Goal: Information Seeking & Learning: Learn about a topic

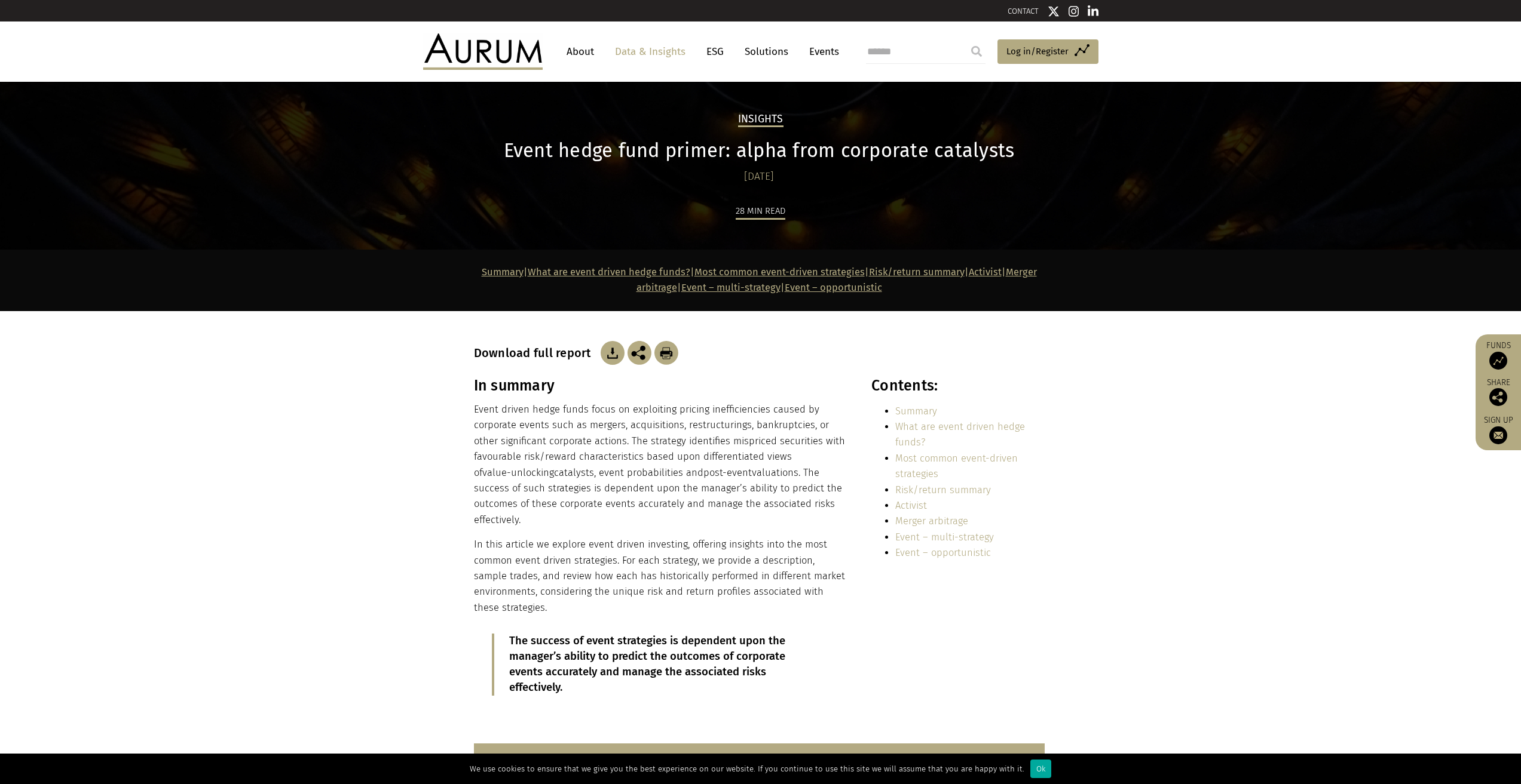
click at [745, 398] on div "In summary Event driven hedge funds focus on exploiting pricing inefficiencies …" at bounding box center [659, 546] width 371 height 337
click at [610, 353] on img at bounding box center [613, 353] width 24 height 24
click at [607, 354] on img at bounding box center [613, 353] width 24 height 24
click at [770, 115] on h2 "Insights" at bounding box center [760, 120] width 46 height 15
click at [681, 158] on h1 "Event hedge fund primer: alpha from corporate catalysts" at bounding box center [759, 151] width 571 height 23
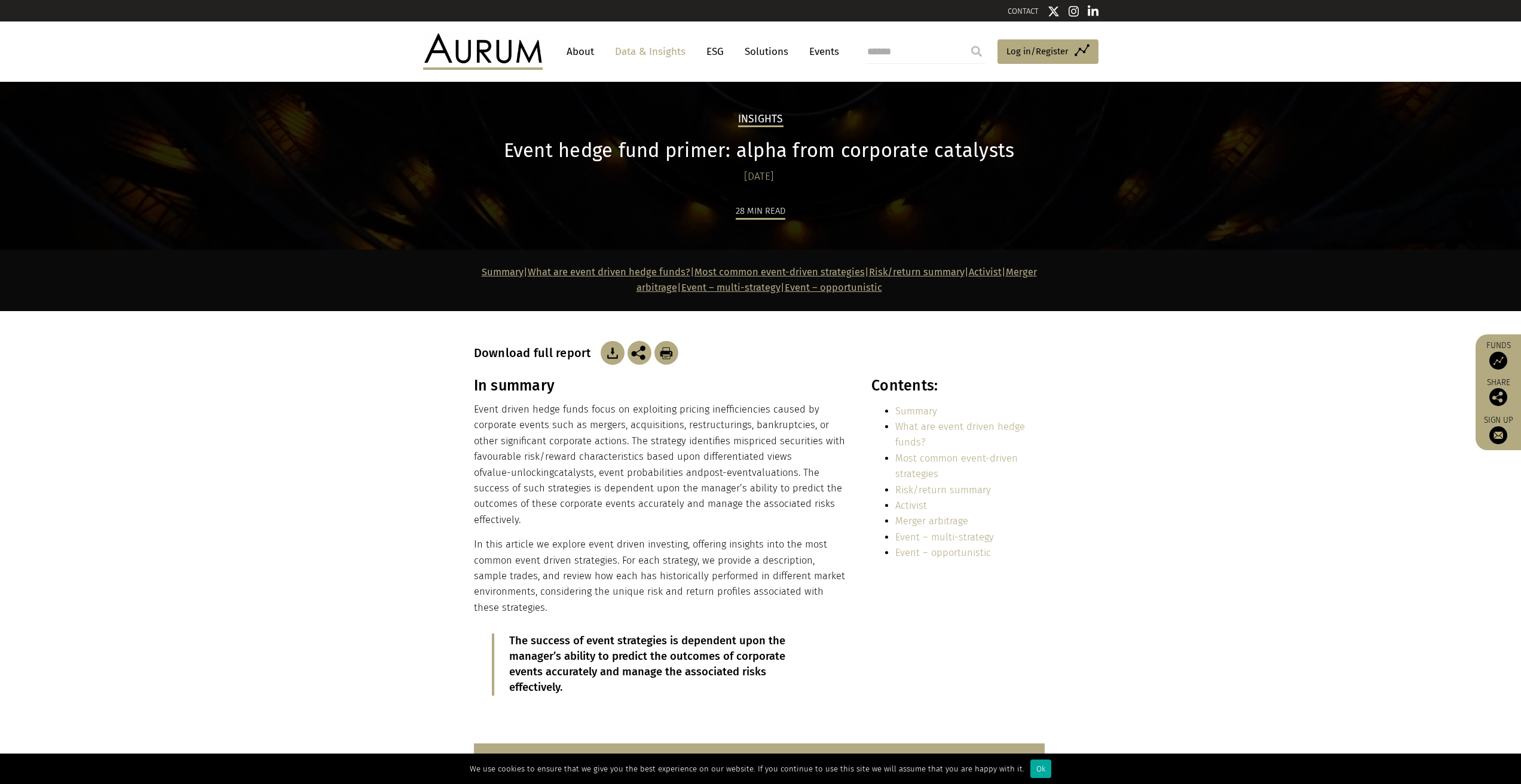
click at [668, 53] on link "Data & Insights" at bounding box center [650, 51] width 82 height 22
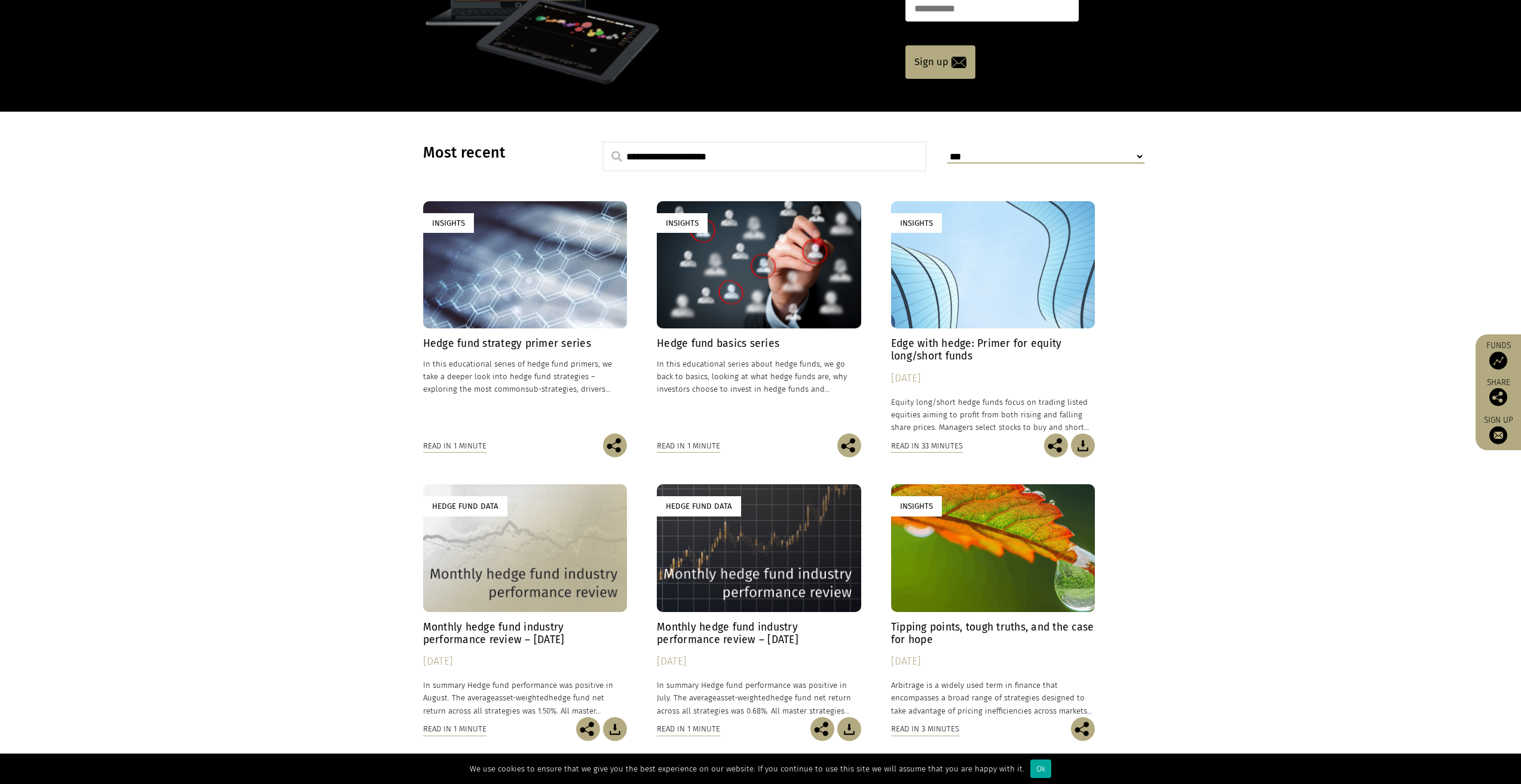
scroll to position [298, 0]
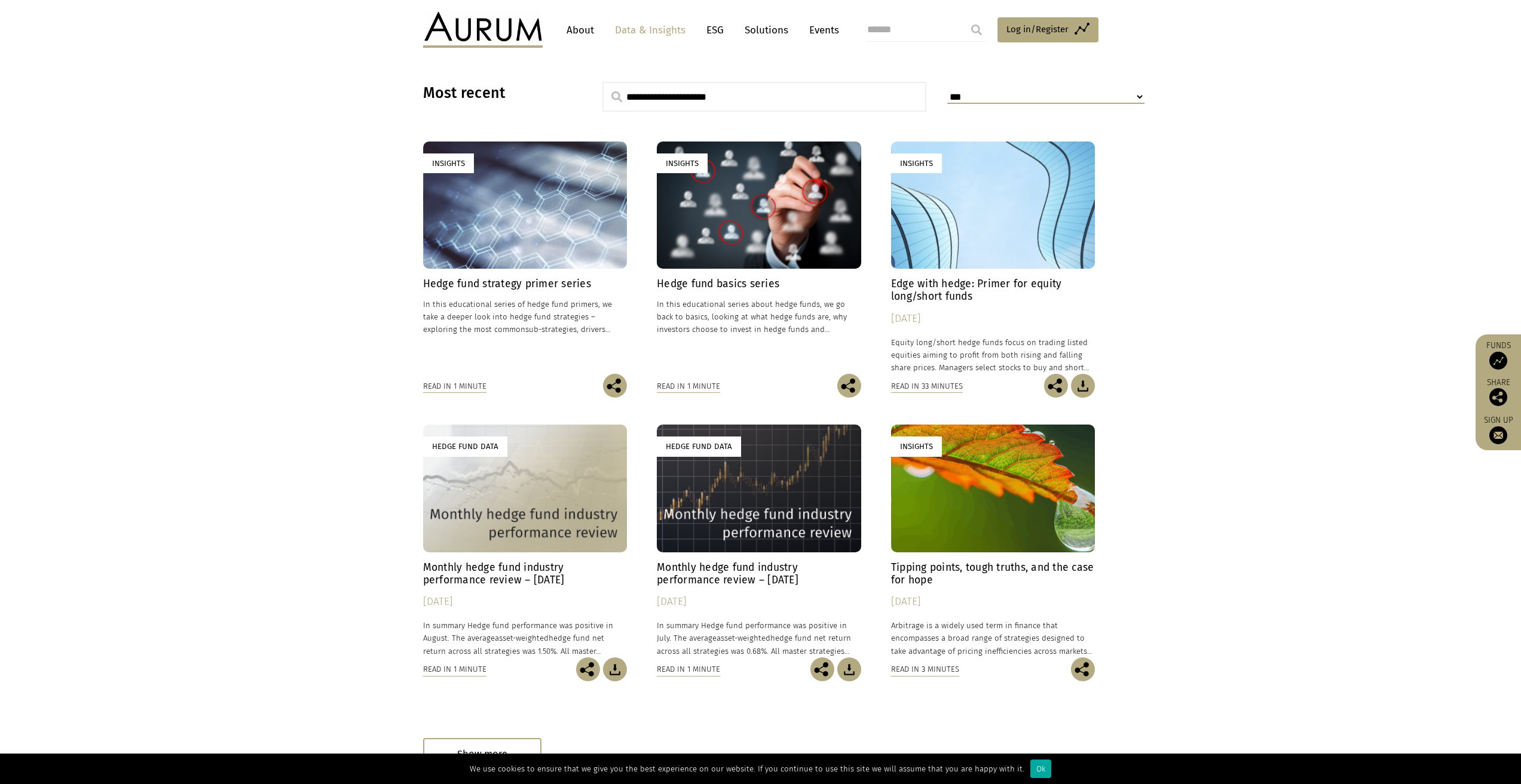
click at [554, 235] on div "Insights" at bounding box center [524, 204] width 205 height 127
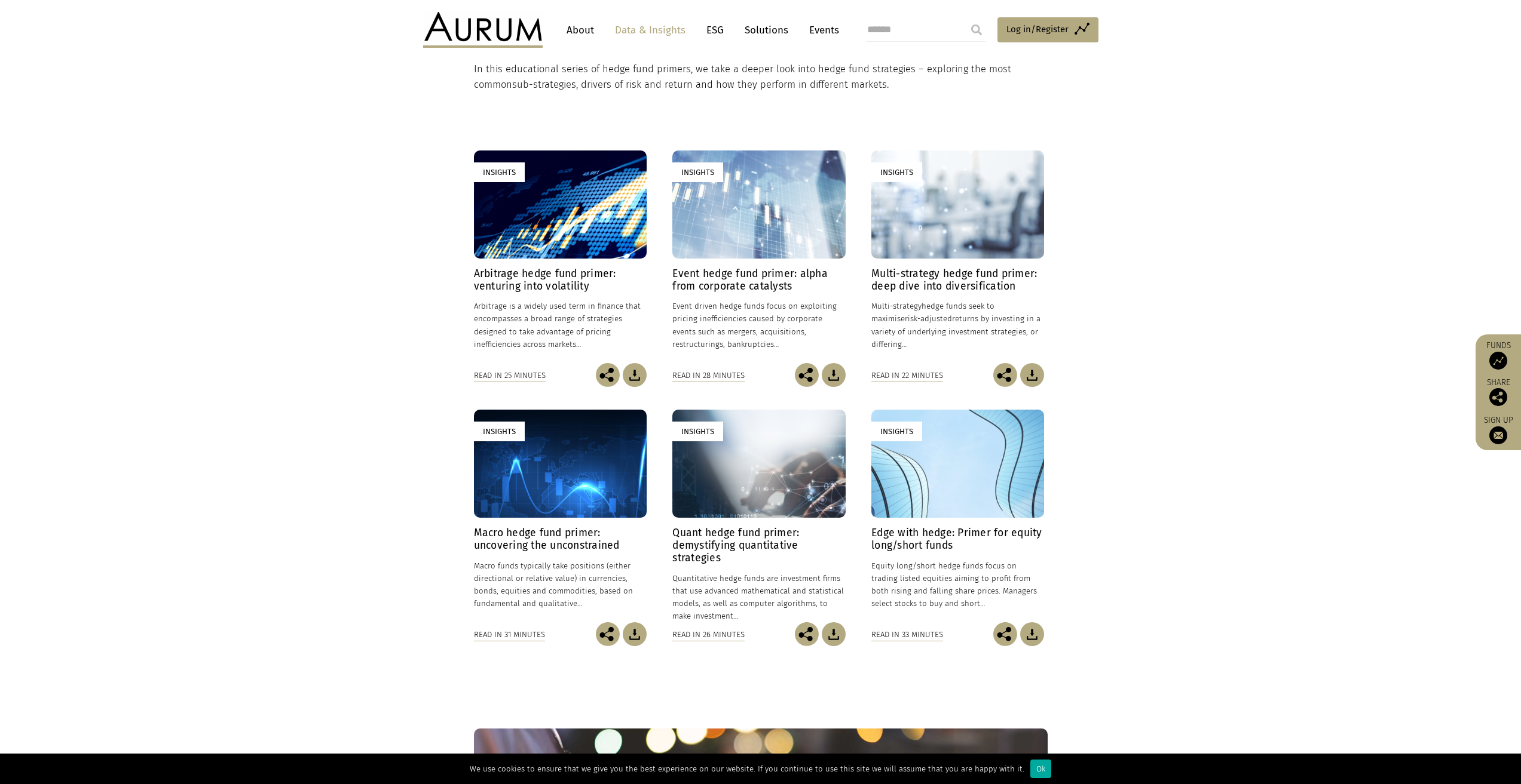
scroll to position [179, 0]
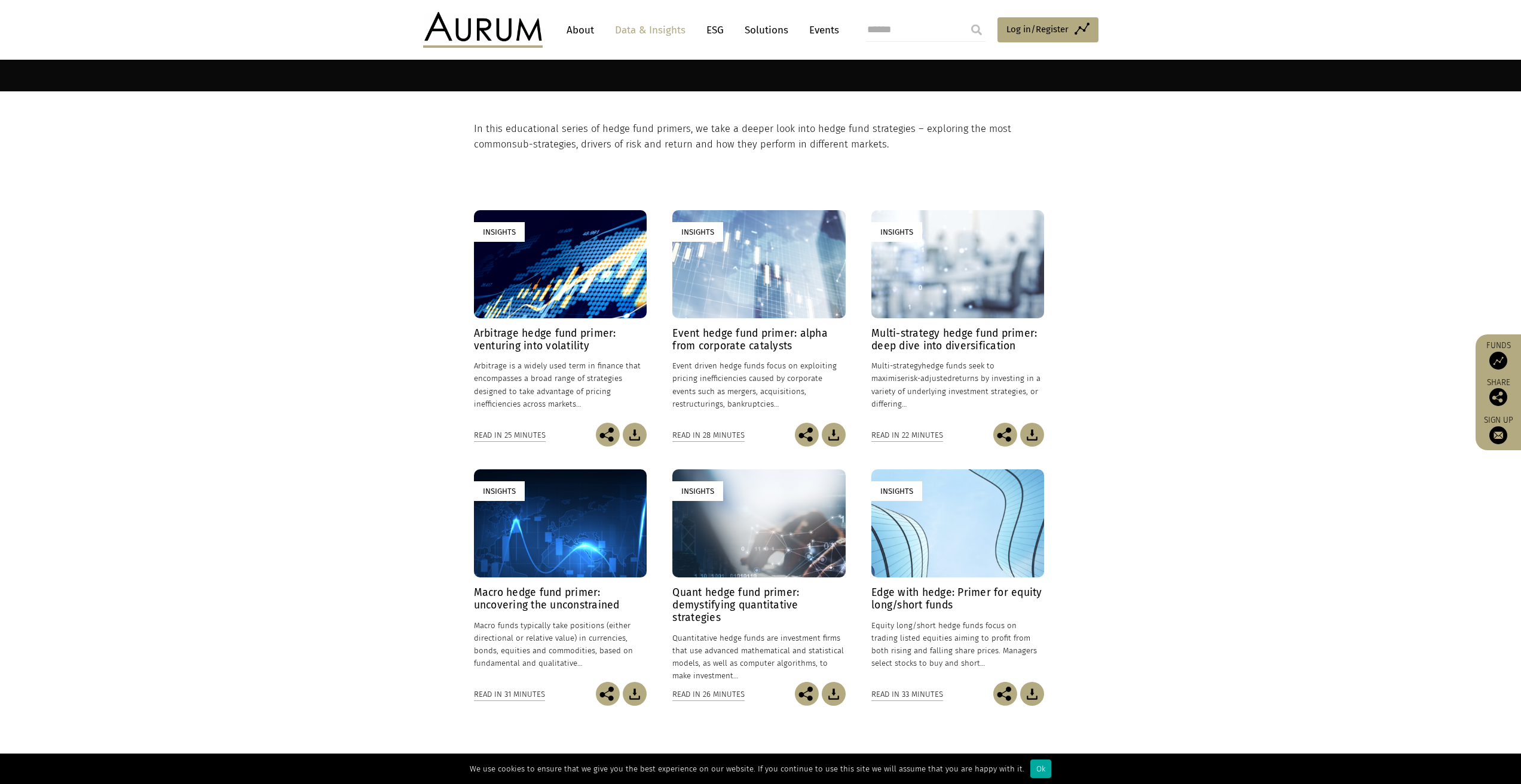
click at [526, 284] on div "Insights" at bounding box center [560, 265] width 173 height 109
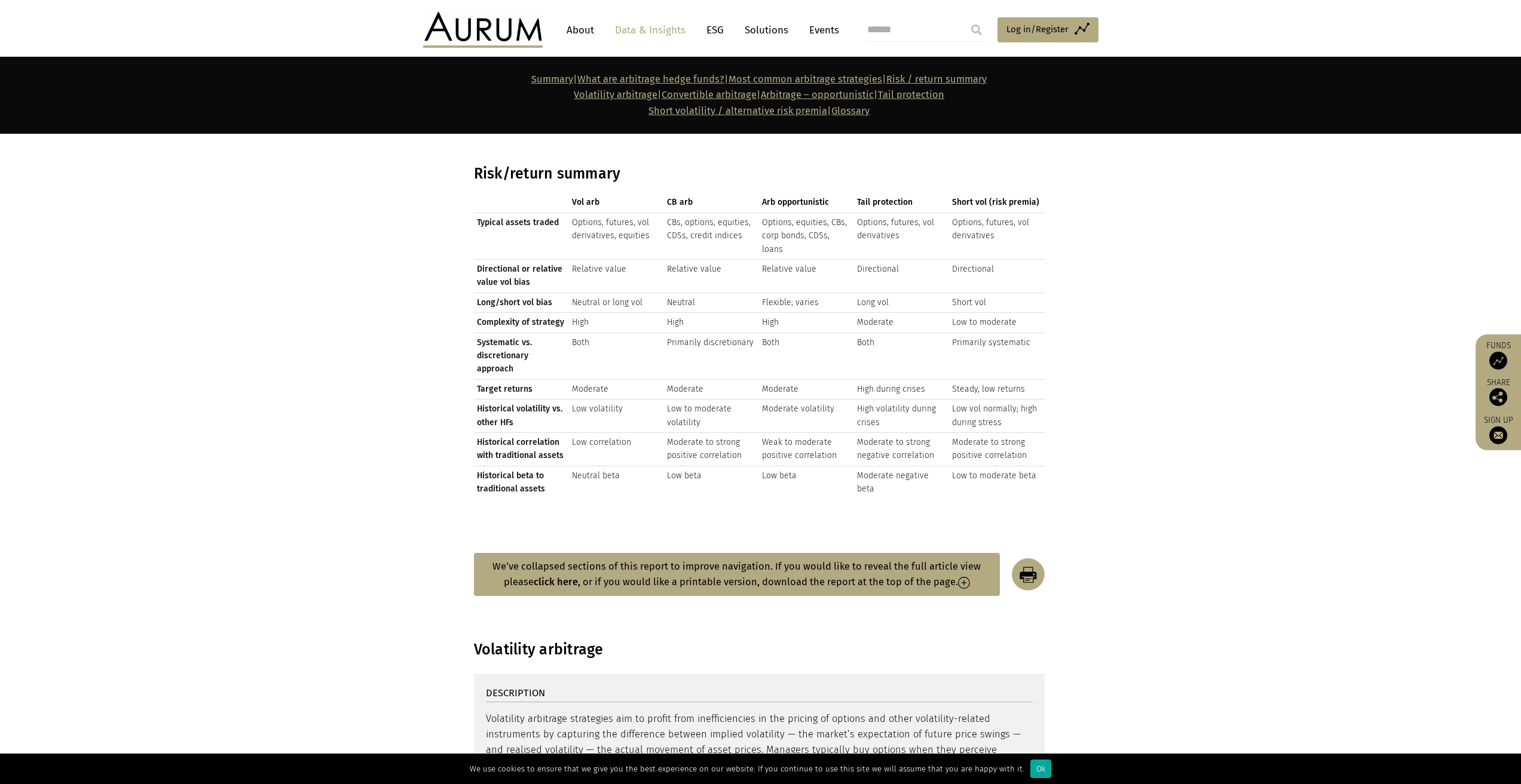
scroll to position [1673, 0]
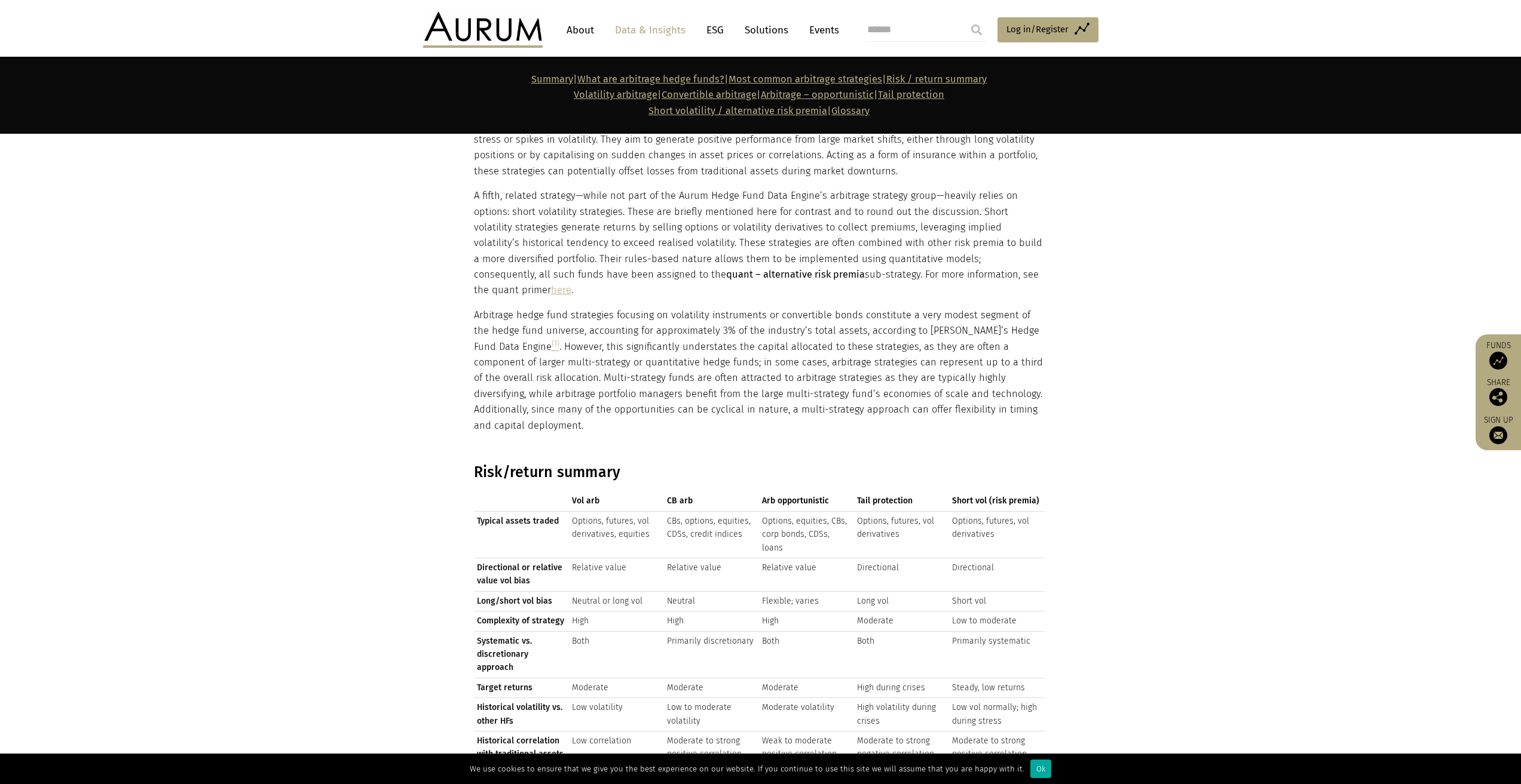
click at [664, 30] on link "Data & Insights" at bounding box center [650, 30] width 82 height 22
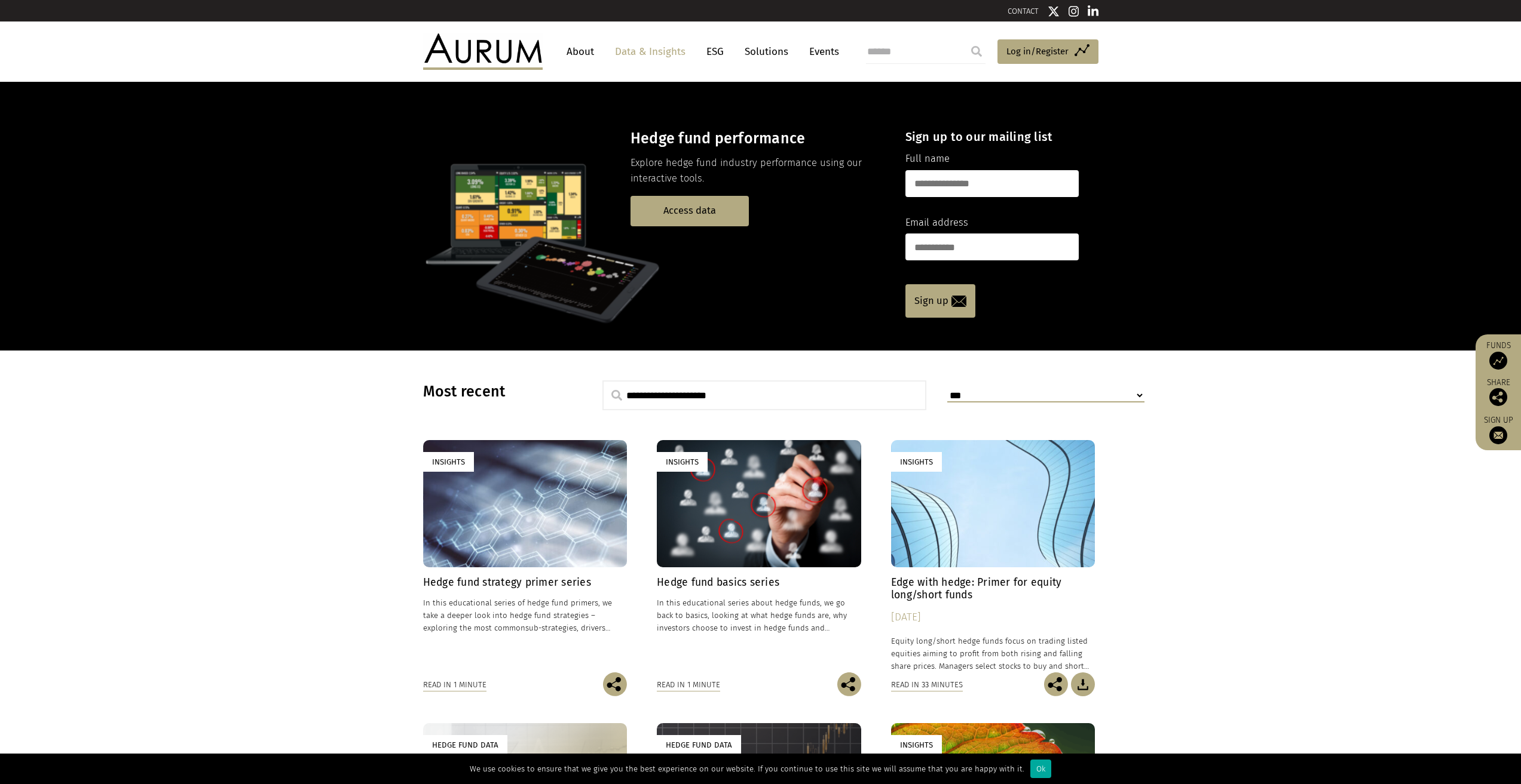
scroll to position [359, 0]
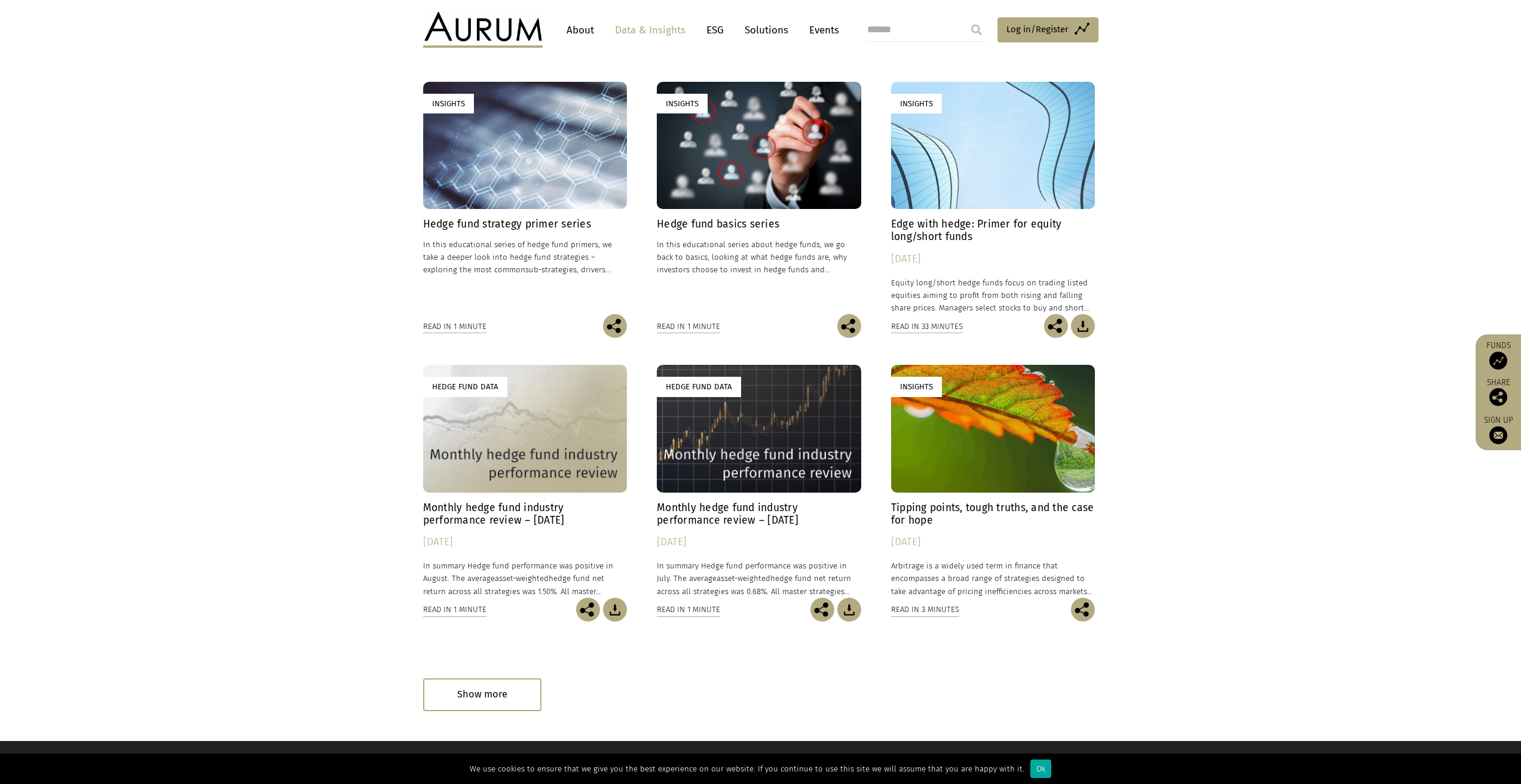
click at [533, 445] on div "Hedge Fund Data" at bounding box center [524, 428] width 205 height 127
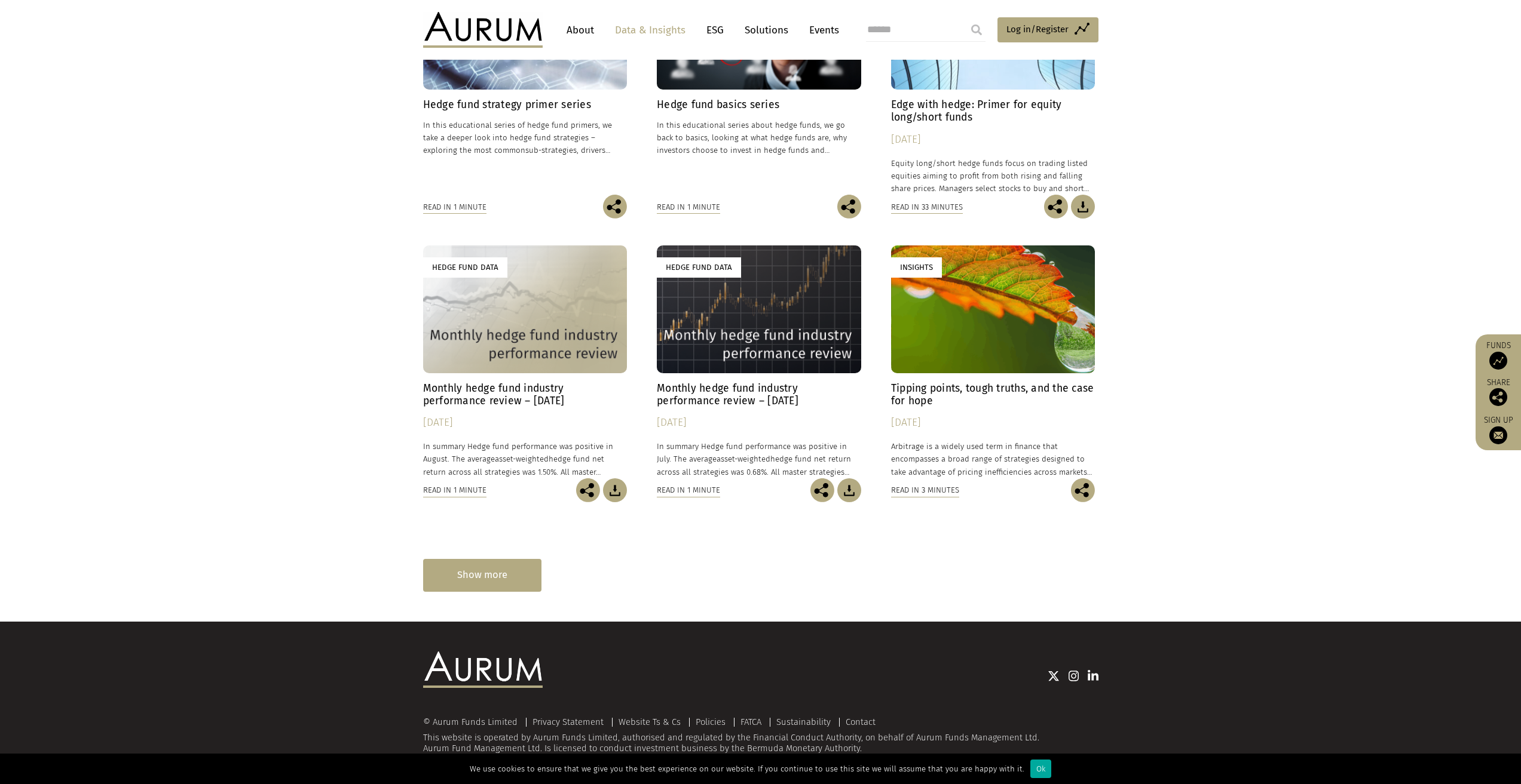
click at [506, 575] on div "Show more" at bounding box center [482, 576] width 118 height 33
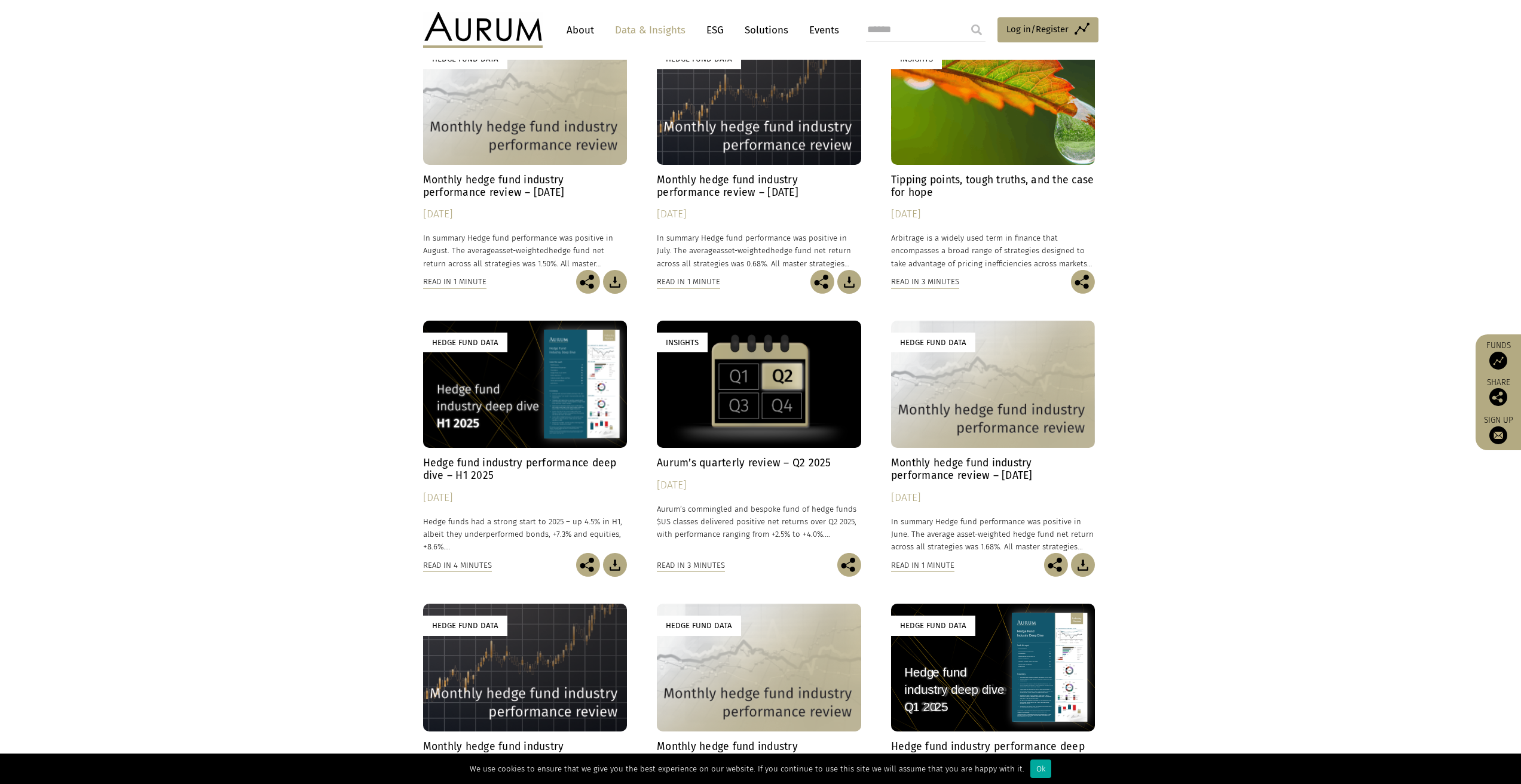
scroll to position [328, 0]
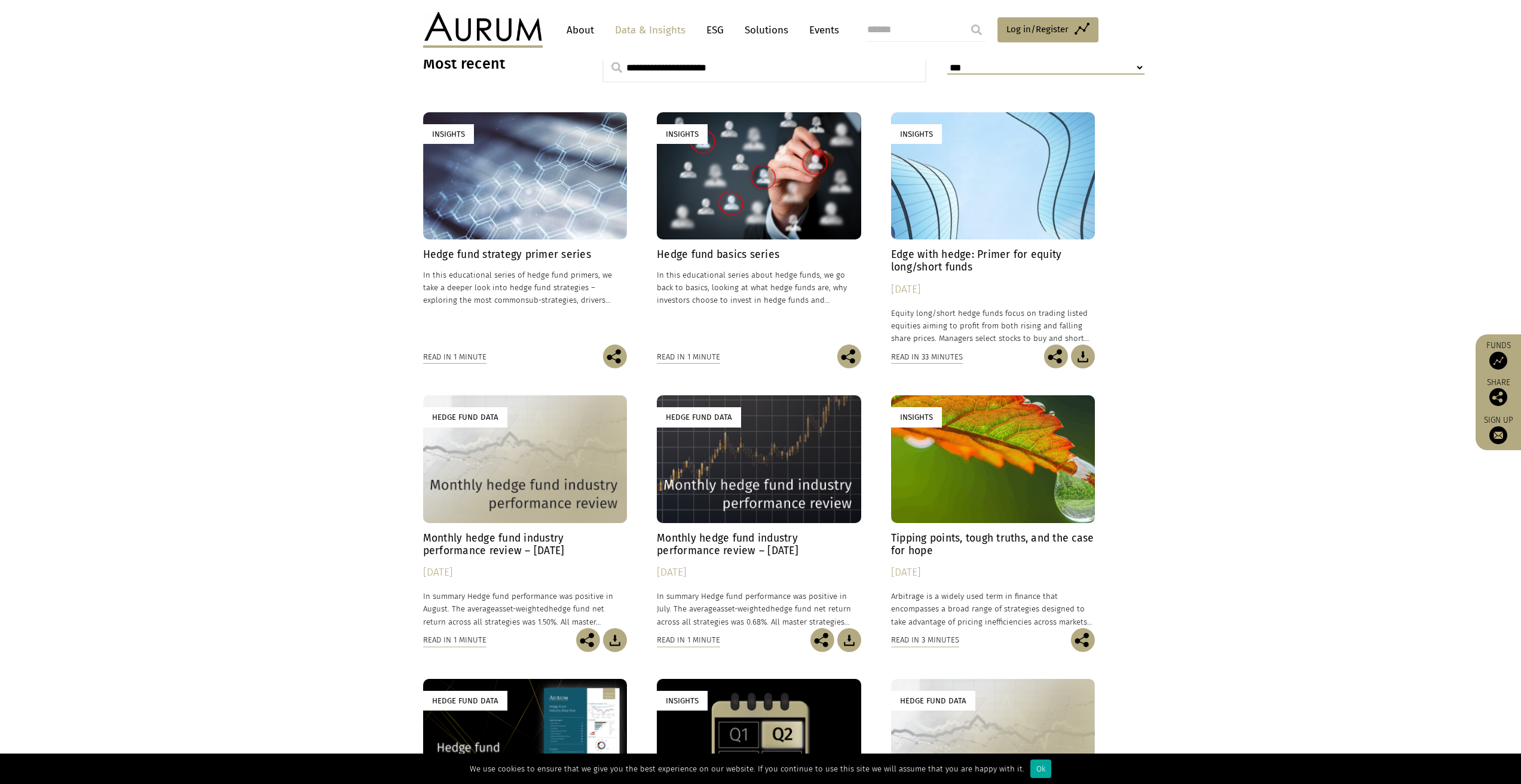
click at [946, 183] on div "Insights" at bounding box center [993, 175] width 205 height 127
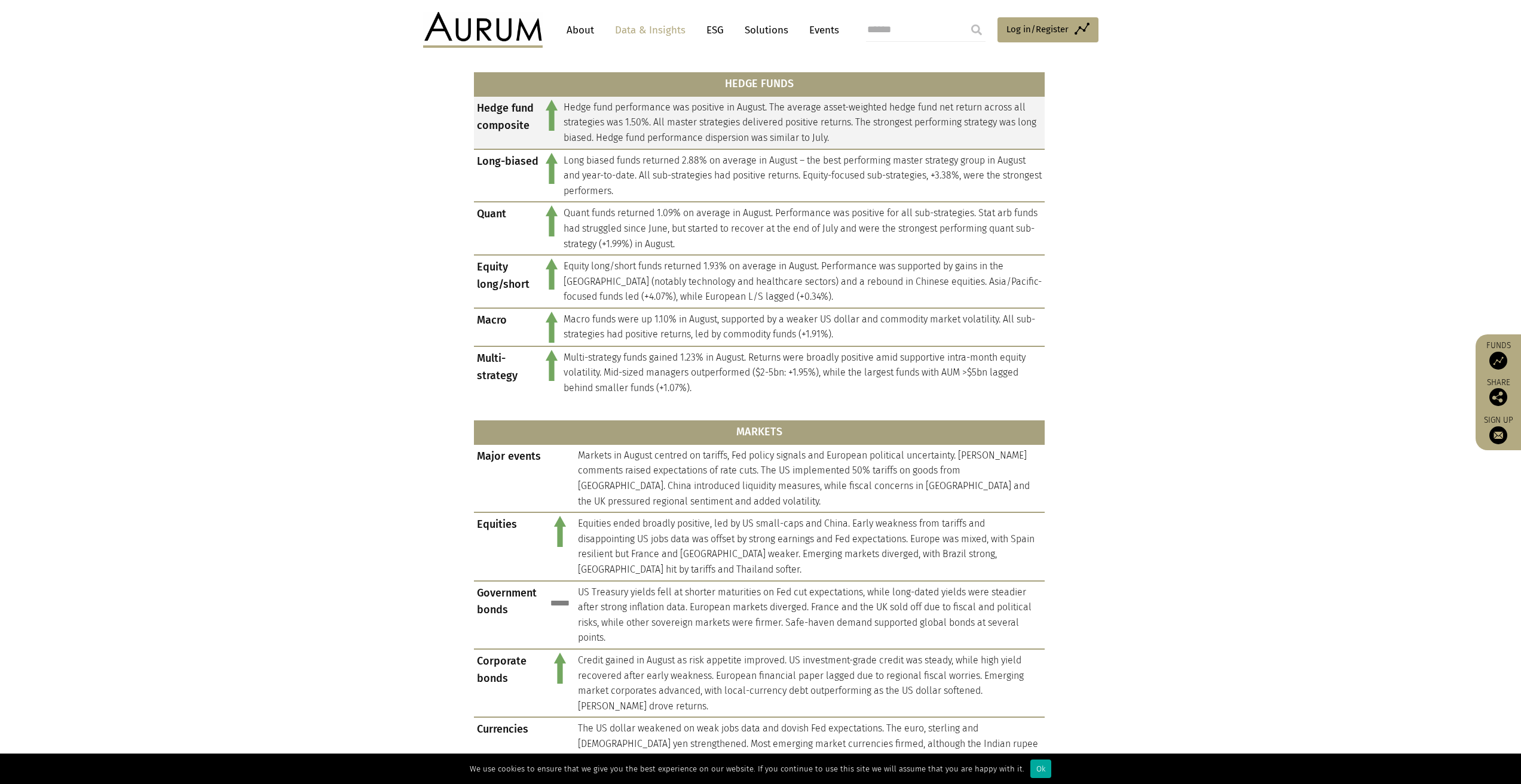
scroll to position [120, 0]
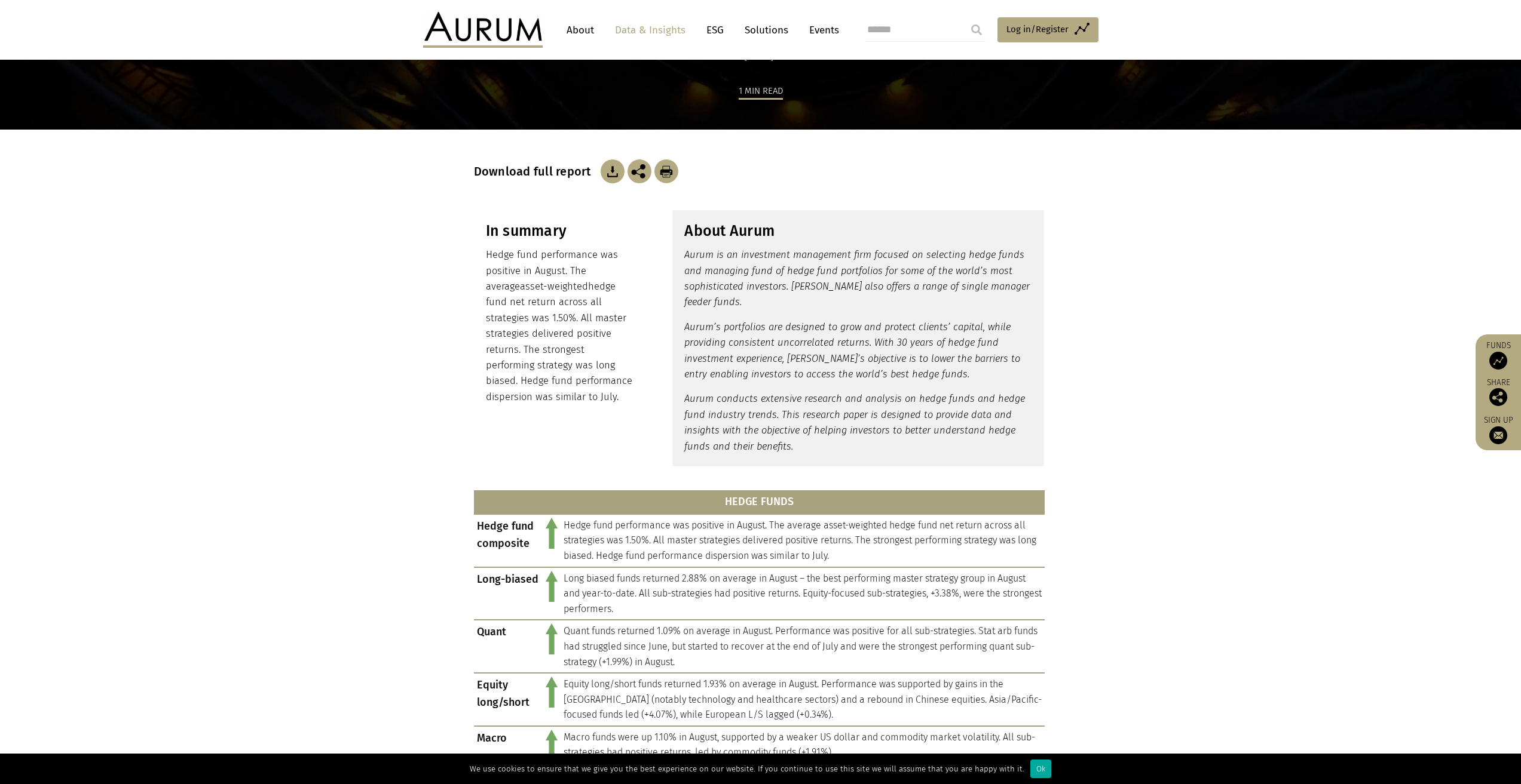
click at [607, 168] on img at bounding box center [613, 172] width 24 height 24
click at [785, 288] on em "Aurum is an investment management firm focused on selecting hedge funds and man…" at bounding box center [857, 278] width 345 height 58
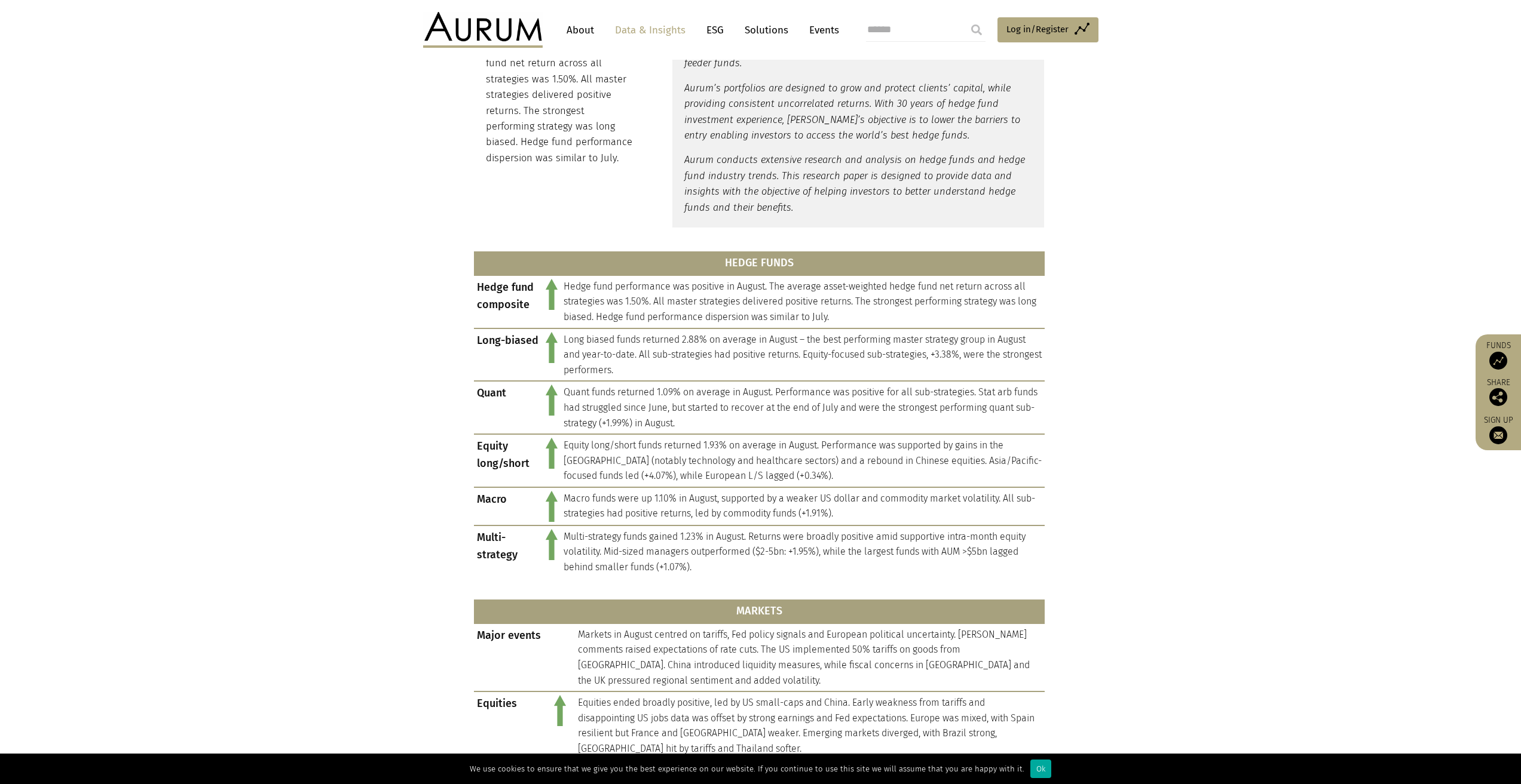
scroll to position [0, 0]
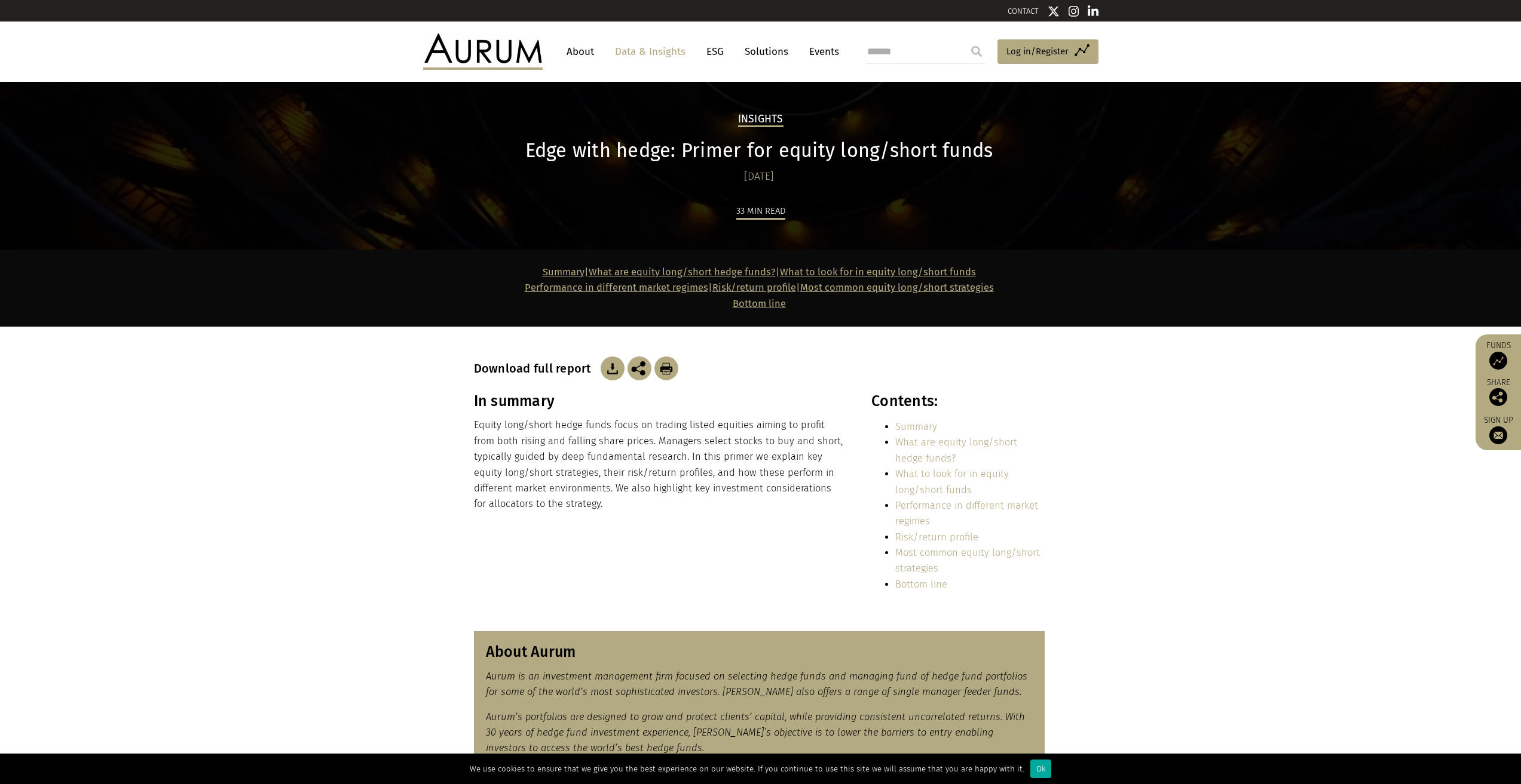
click at [648, 469] on p "Equity long/short hedge funds focus on trading listed equities aiming to profit…" at bounding box center [659, 464] width 371 height 94
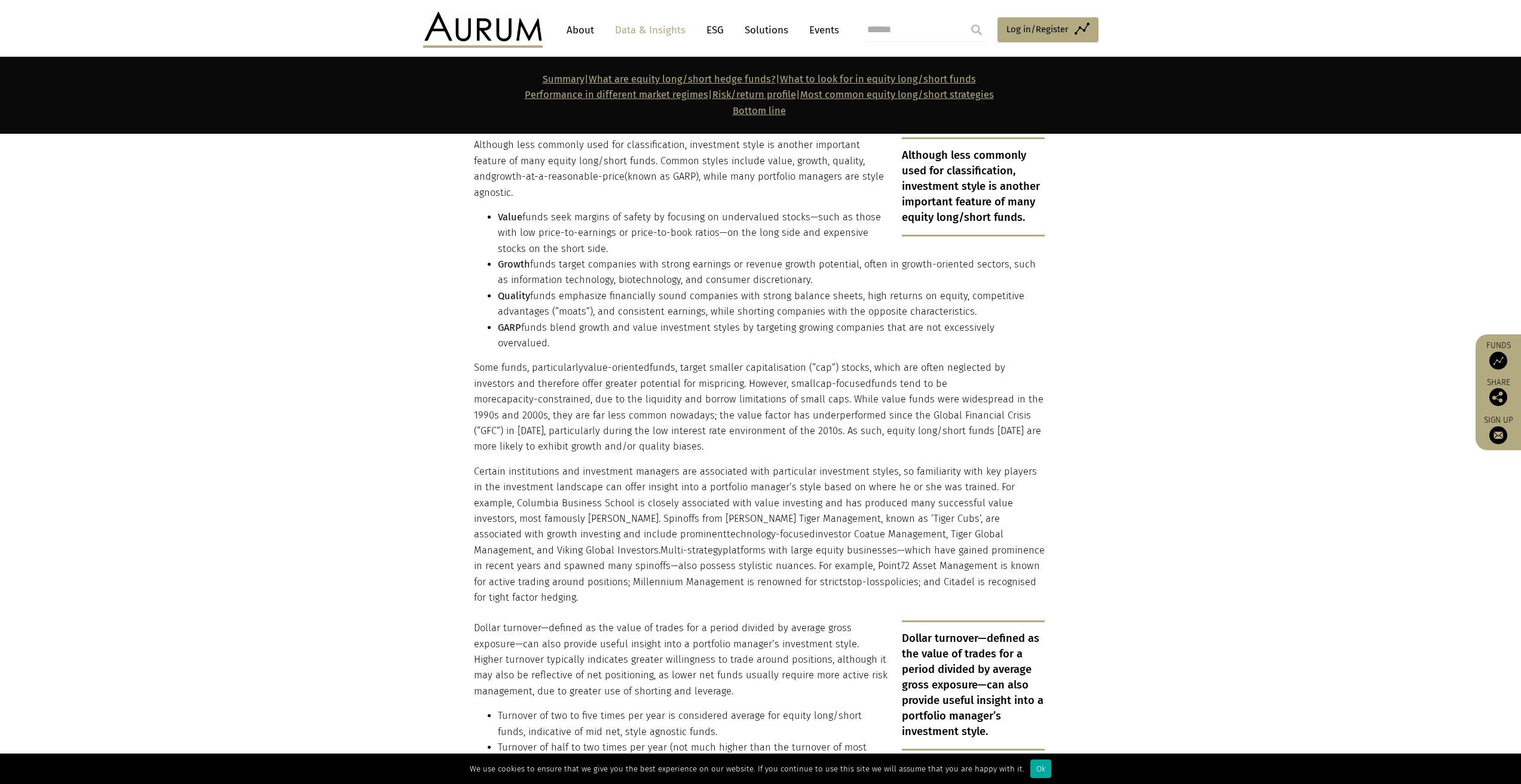
scroll to position [2150, 0]
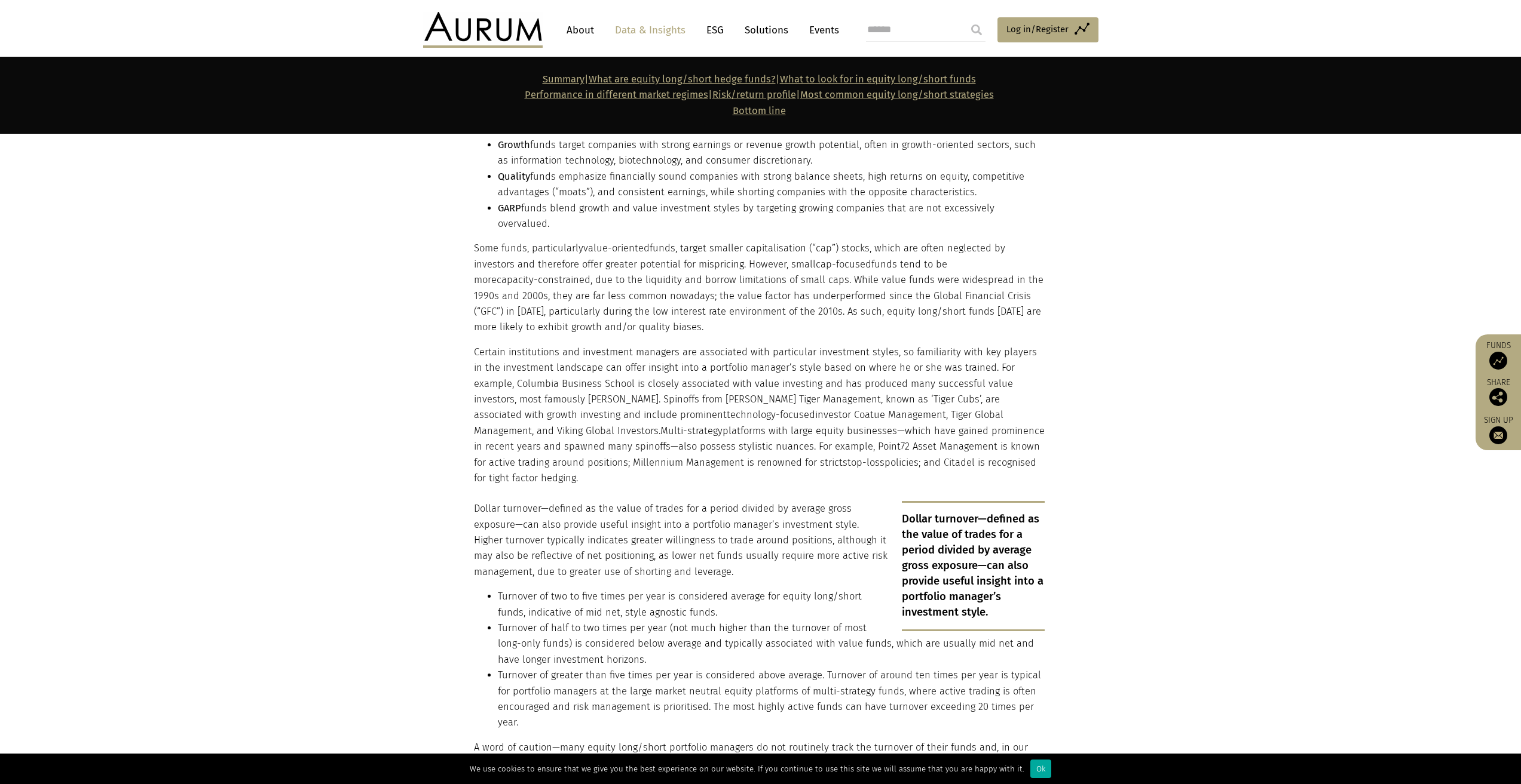
click at [691, 620] on li "Turnover of half to two times per year (not much higher than the turnover of mo…" at bounding box center [772, 643] width 547 height 47
click at [700, 589] on li "Turnover of two to five times per year is considered average for equity long/sh…" at bounding box center [772, 605] width 547 height 32
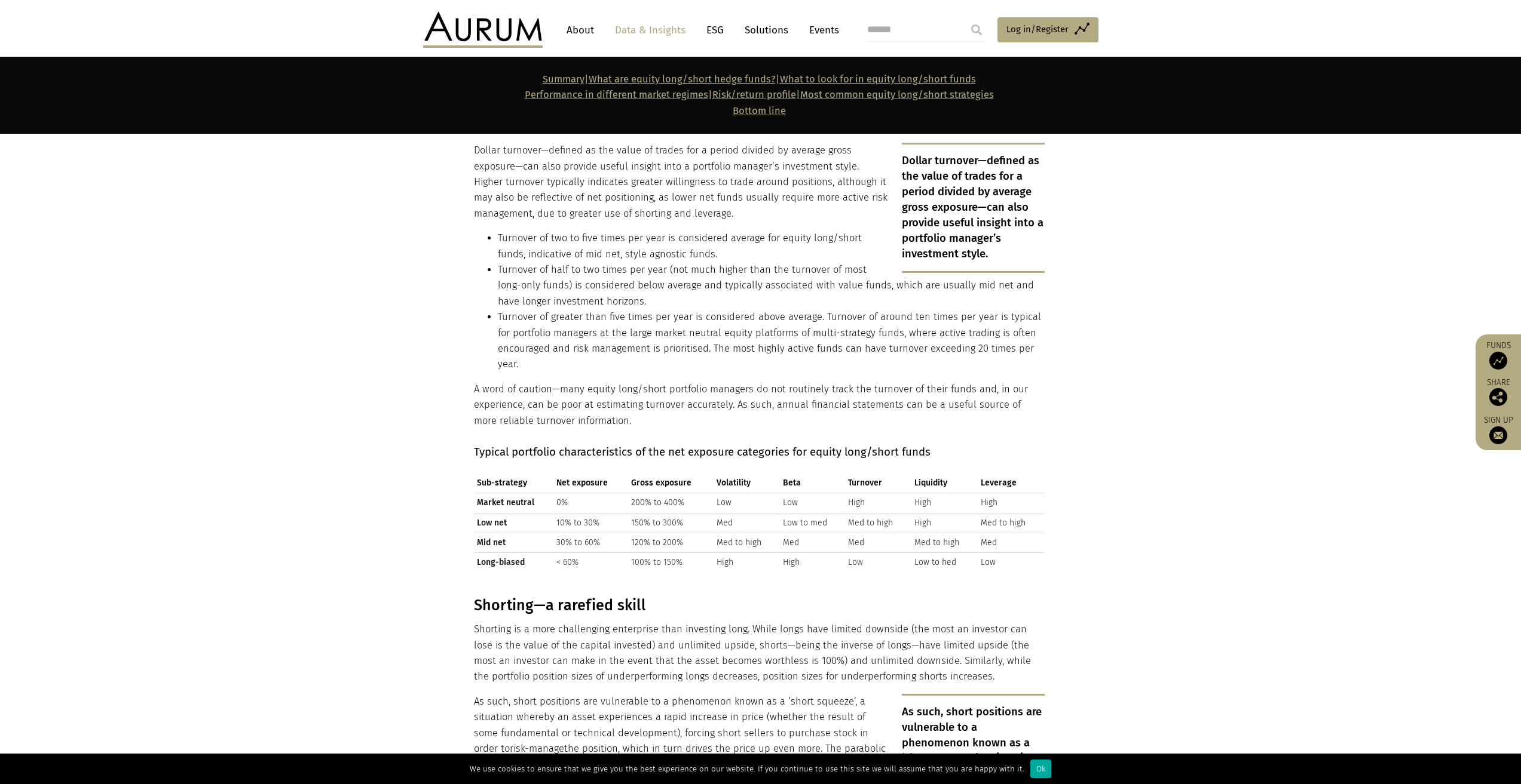
scroll to position [2569, 0]
